Goal: Information Seeking & Learning: Find specific page/section

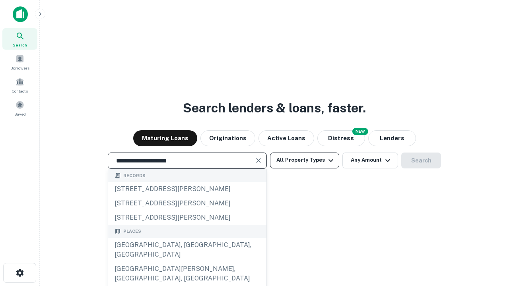
click at [305, 160] on button "All Property Types" at bounding box center [304, 161] width 69 height 16
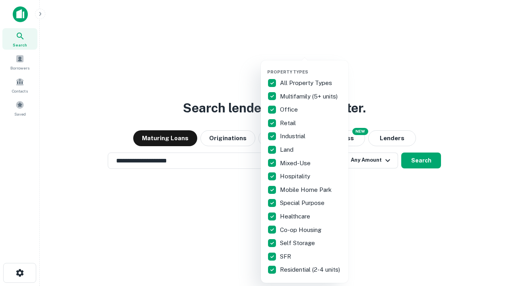
type input "**********"
click at [311, 67] on button "button" at bounding box center [310, 67] width 87 height 0
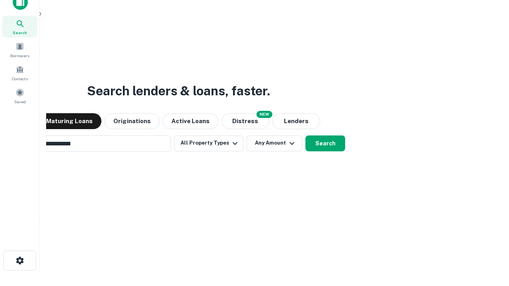
scroll to position [13, 0]
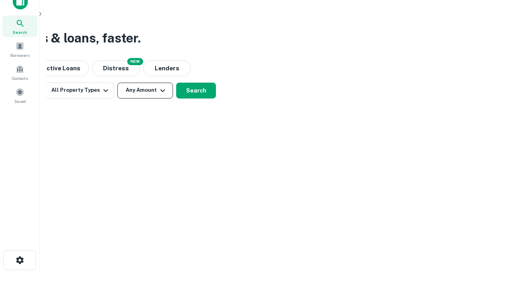
click at [145, 90] on button "Any Amount" at bounding box center [145, 91] width 56 height 16
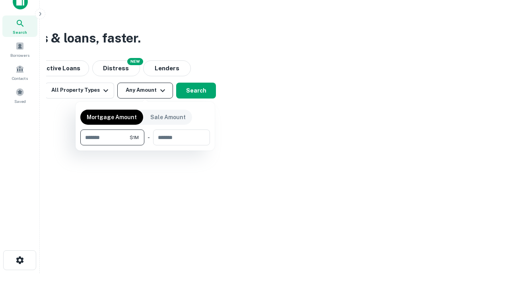
type input "*******"
click at [145, 146] on button "button" at bounding box center [145, 146] width 130 height 0
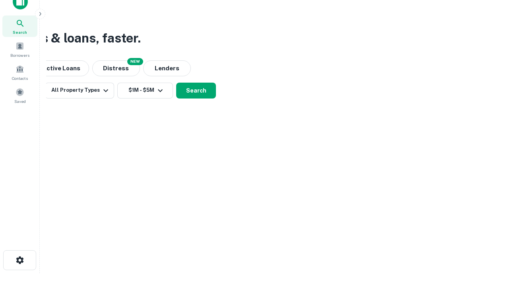
scroll to position [12, 0]
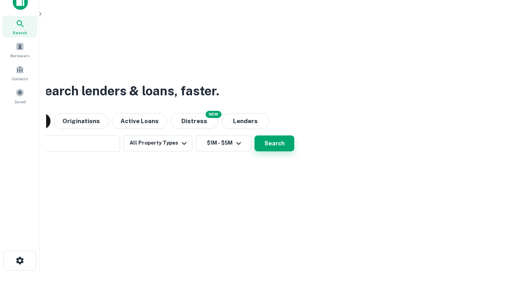
click at [254, 136] on button "Search" at bounding box center [274, 144] width 40 height 16
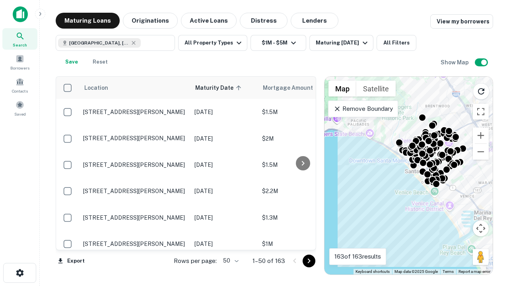
click at [229, 261] on body "Search Borrowers Contacts Saved Maturing Loans Originations Active Loans Distre…" at bounding box center [254, 143] width 509 height 286
click at [230, 241] on li "25" at bounding box center [229, 241] width 23 height 14
